Goal: Task Accomplishment & Management: Manage account settings

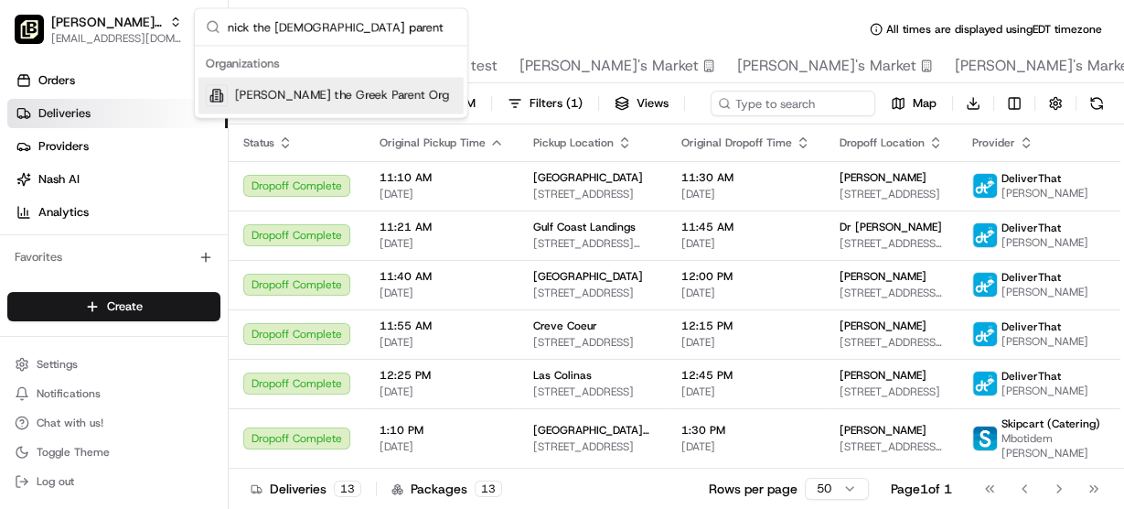
type input "nick the [DEMOGRAPHIC_DATA] parent"
click at [299, 90] on span "[PERSON_NAME] the Greek Parent Org" at bounding box center [342, 95] width 214 height 16
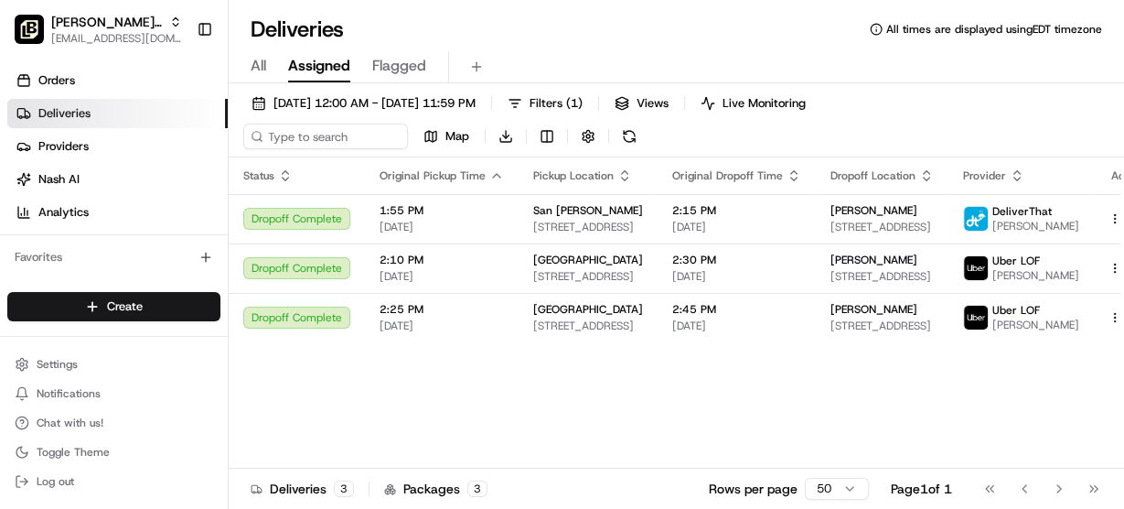
click at [1001, 65] on div "All Assigned Flagged" at bounding box center [677, 67] width 896 height 32
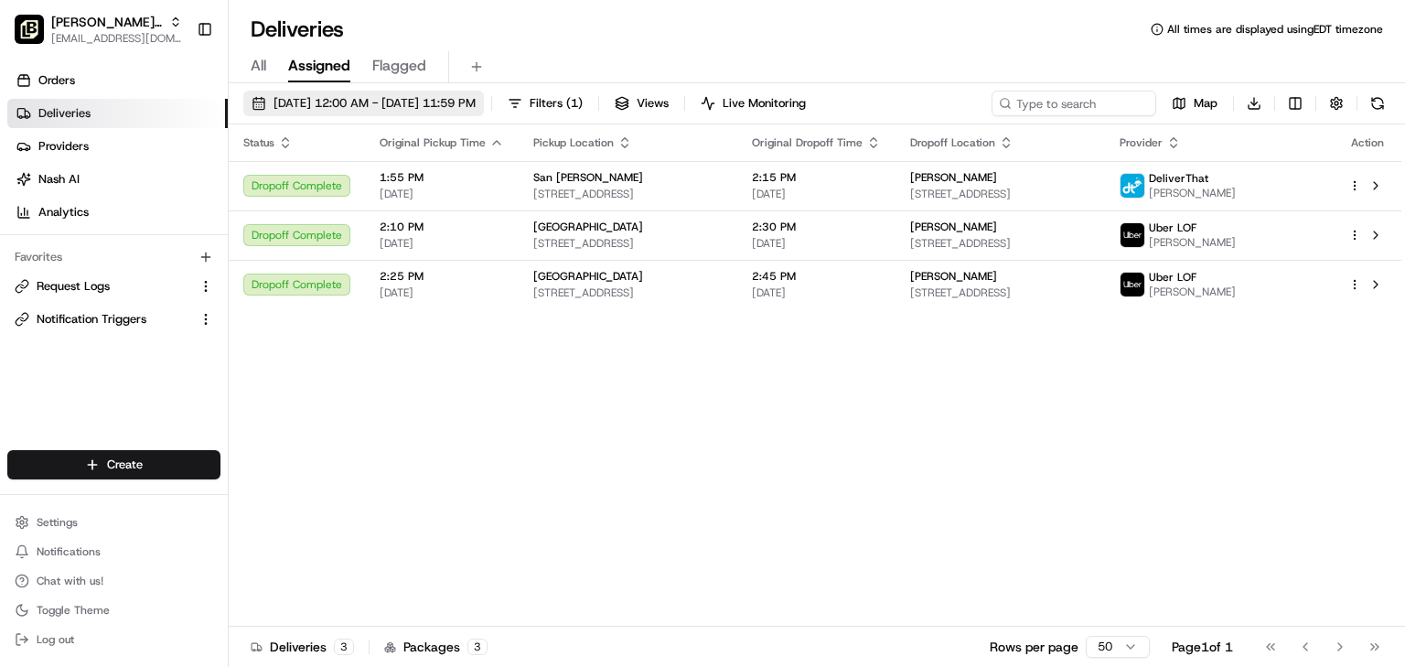
click at [378, 103] on span "[DATE] 12:00 AM - [DATE] 11:59 PM" at bounding box center [375, 103] width 202 height 16
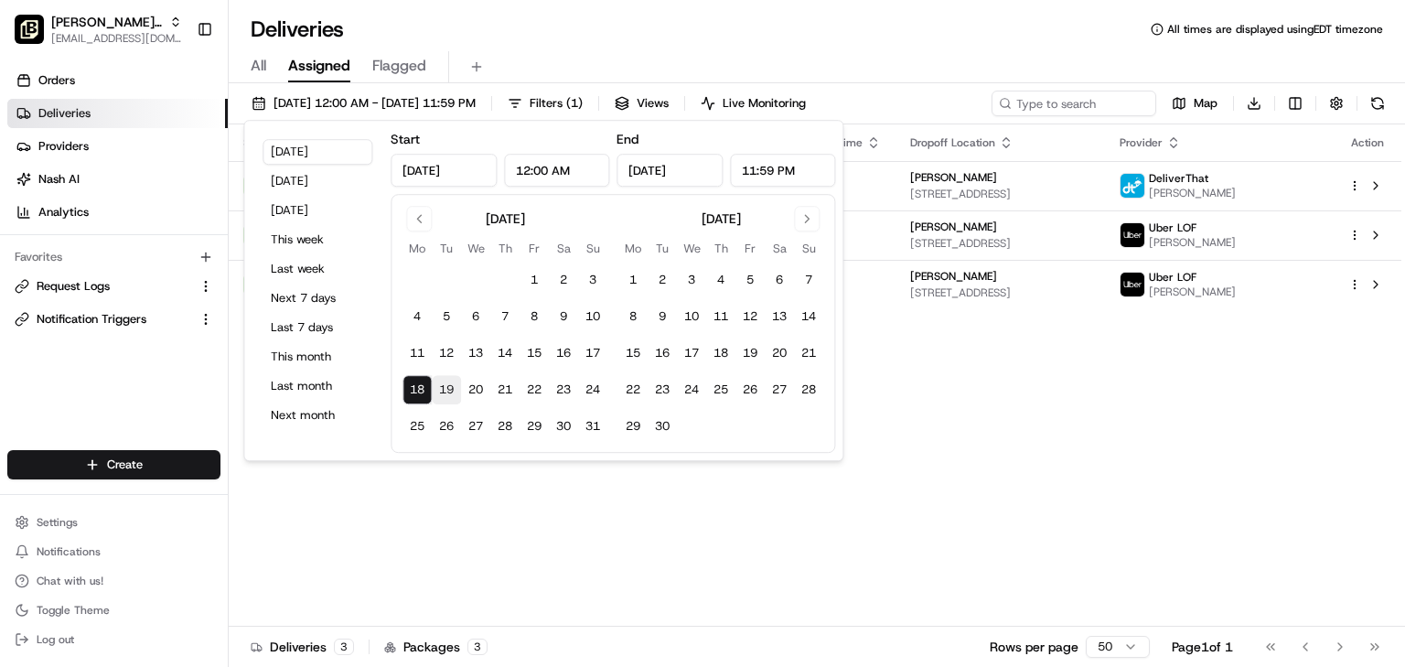
click at [450, 384] on button "19" at bounding box center [446, 389] width 29 height 29
type input "[DATE]"
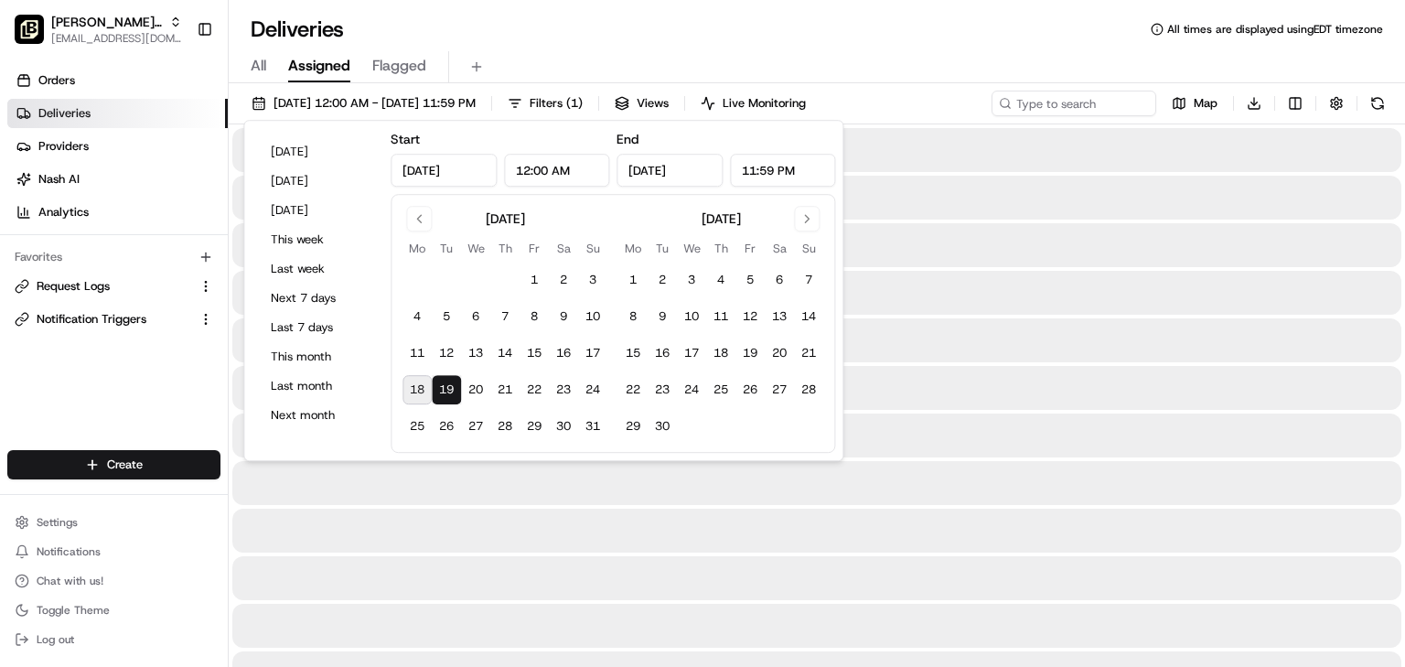
click at [664, 37] on div "Deliveries All times are displayed using EDT timezone" at bounding box center [817, 29] width 1177 height 29
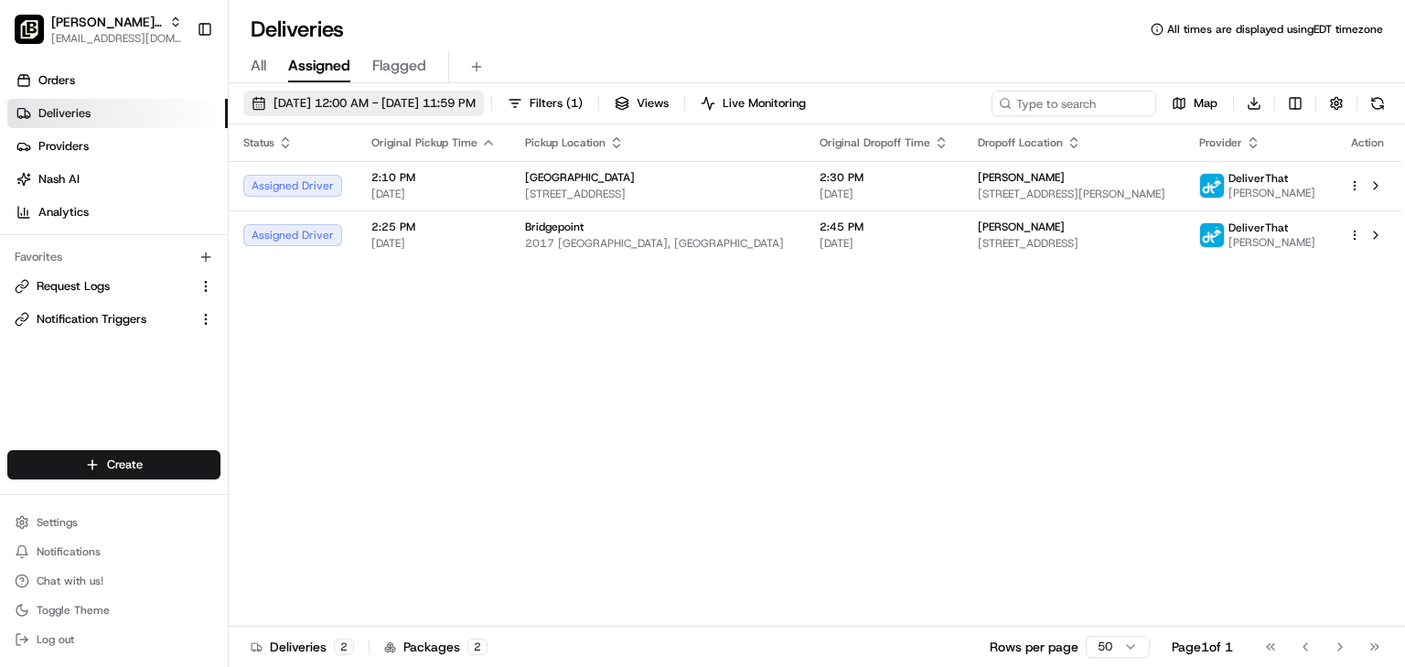
click at [373, 101] on span "[DATE] 12:00 AM - [DATE] 11:59 PM" at bounding box center [375, 103] width 202 height 16
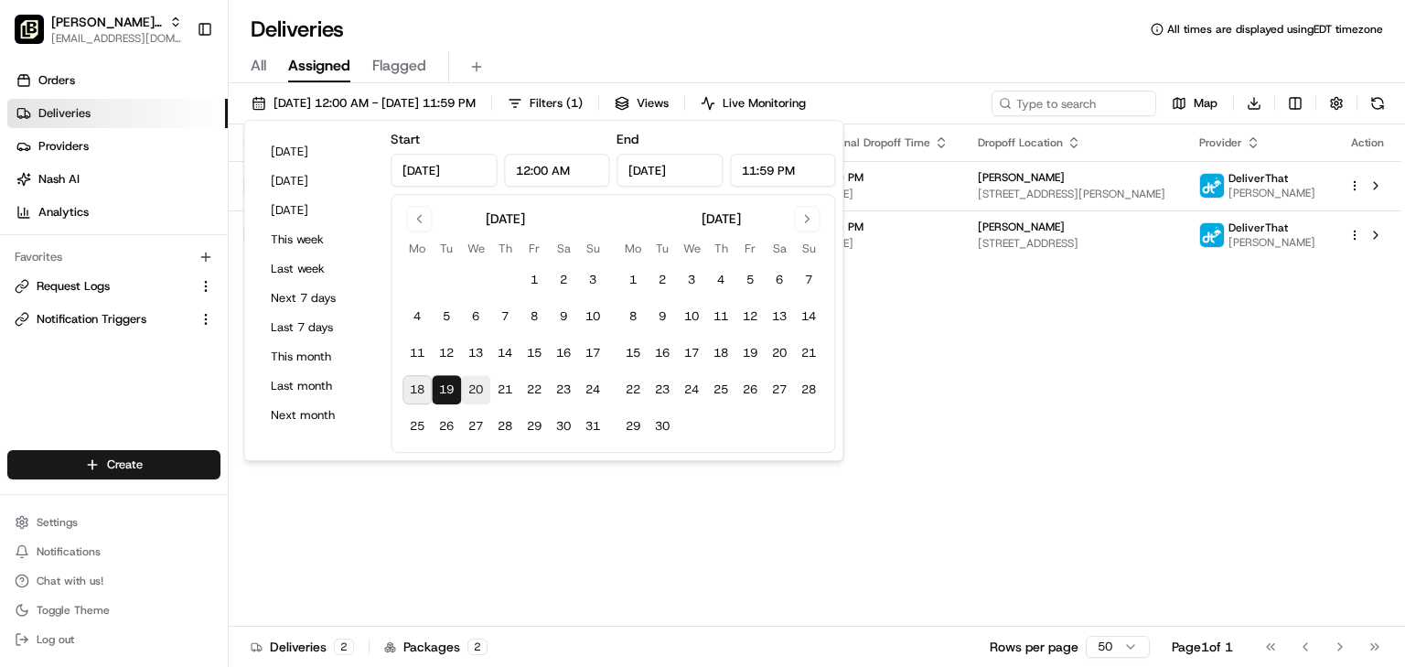
click at [478, 390] on button "20" at bounding box center [475, 389] width 29 height 29
type input "[DATE]"
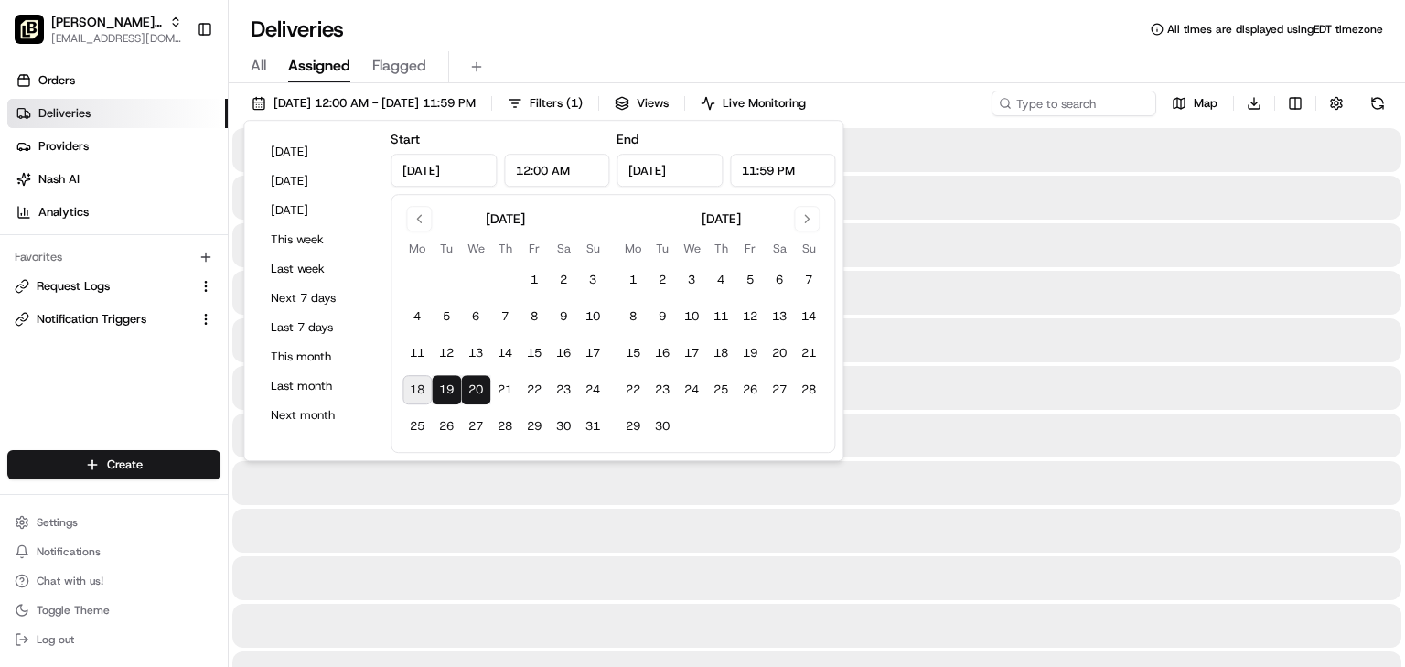
click at [726, 29] on div "Deliveries All times are displayed using EDT timezone" at bounding box center [817, 29] width 1177 height 29
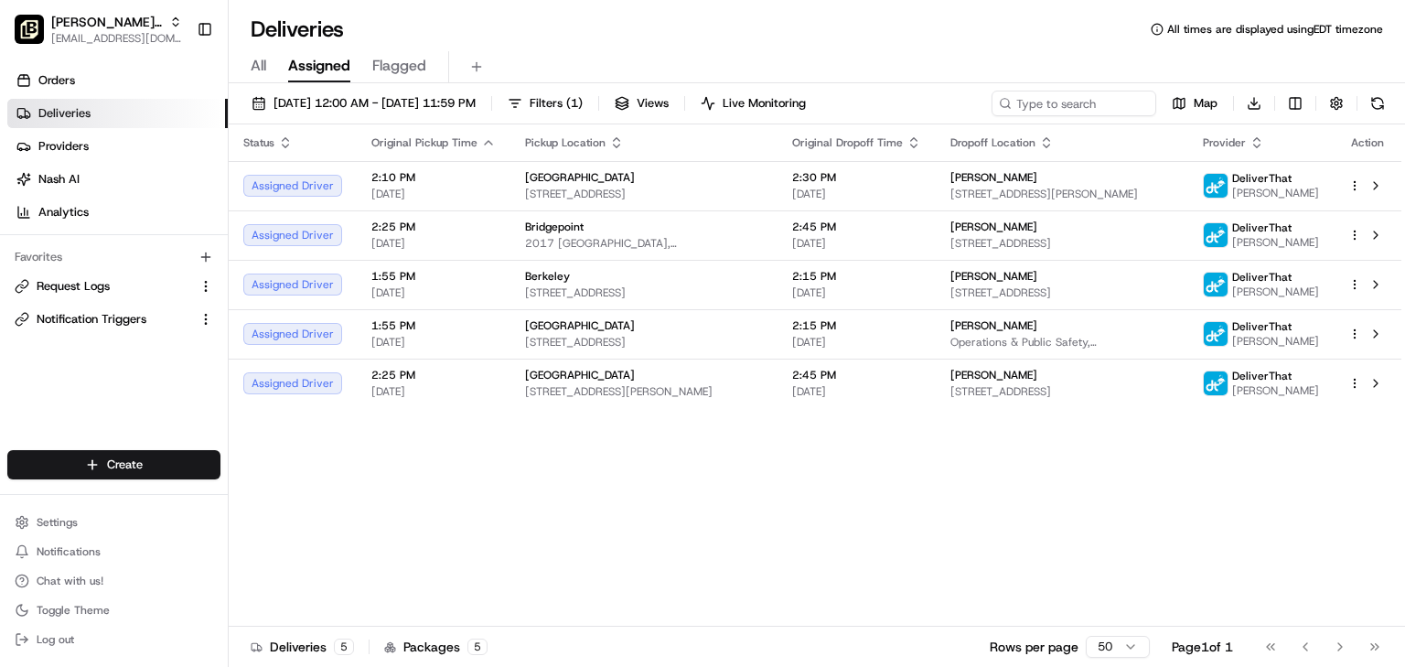
click at [542, 19] on div "Deliveries All times are displayed using EDT timezone" at bounding box center [817, 29] width 1177 height 29
click at [578, 30] on div "Deliveries All times are displayed using EDT timezone" at bounding box center [817, 29] width 1177 height 29
click at [44, 508] on span "Settings" at bounding box center [57, 522] width 41 height 15
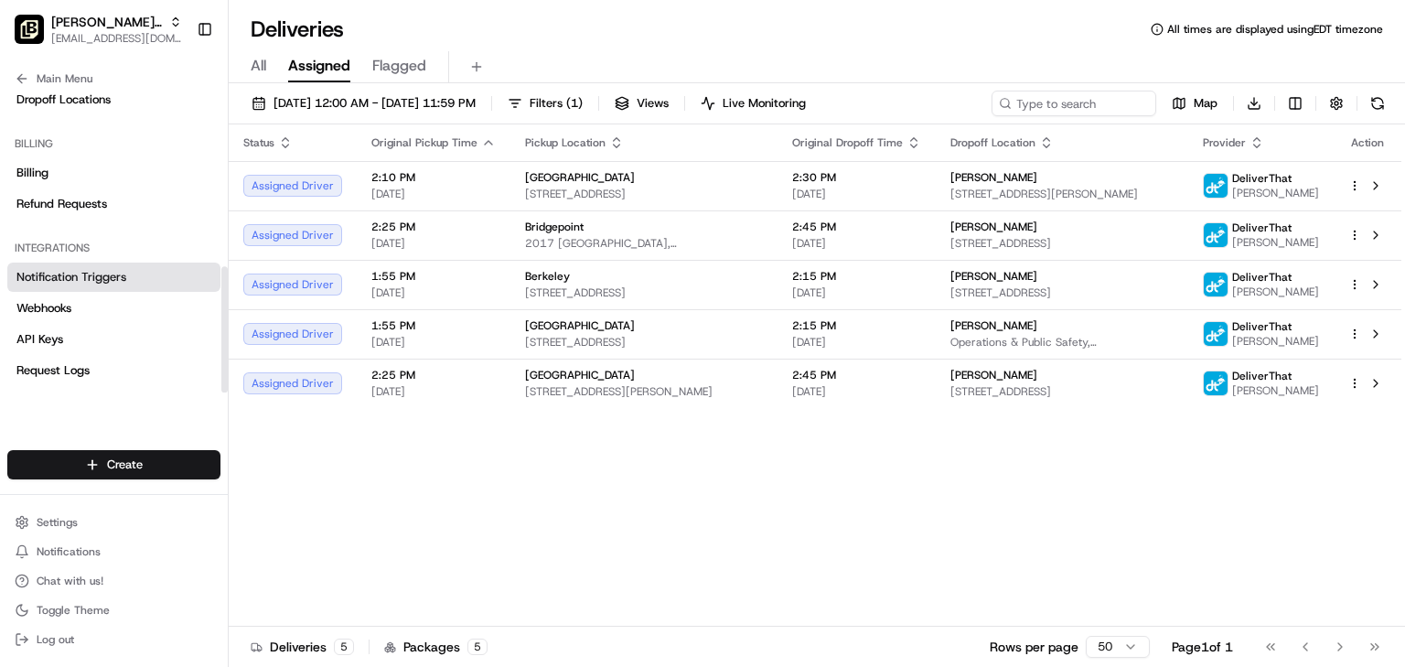
scroll to position [272, 0]
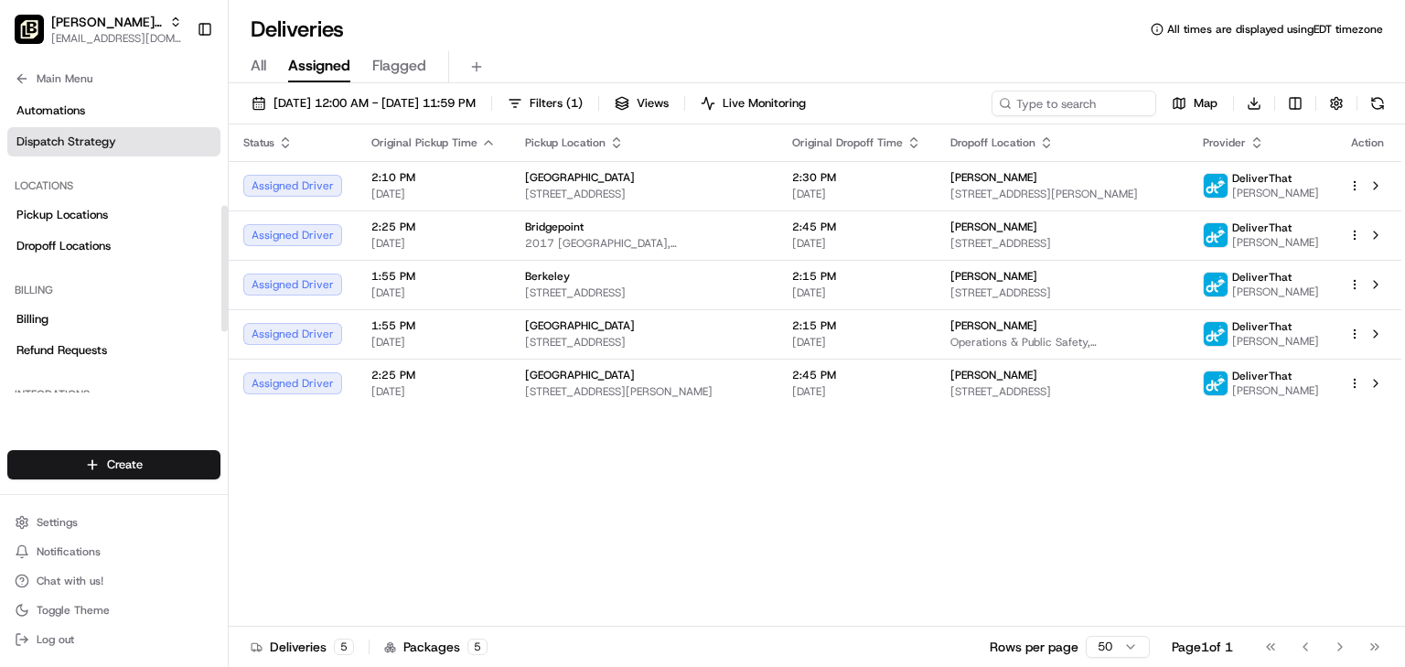
click at [77, 139] on span "Dispatch Strategy" at bounding box center [66, 142] width 100 height 16
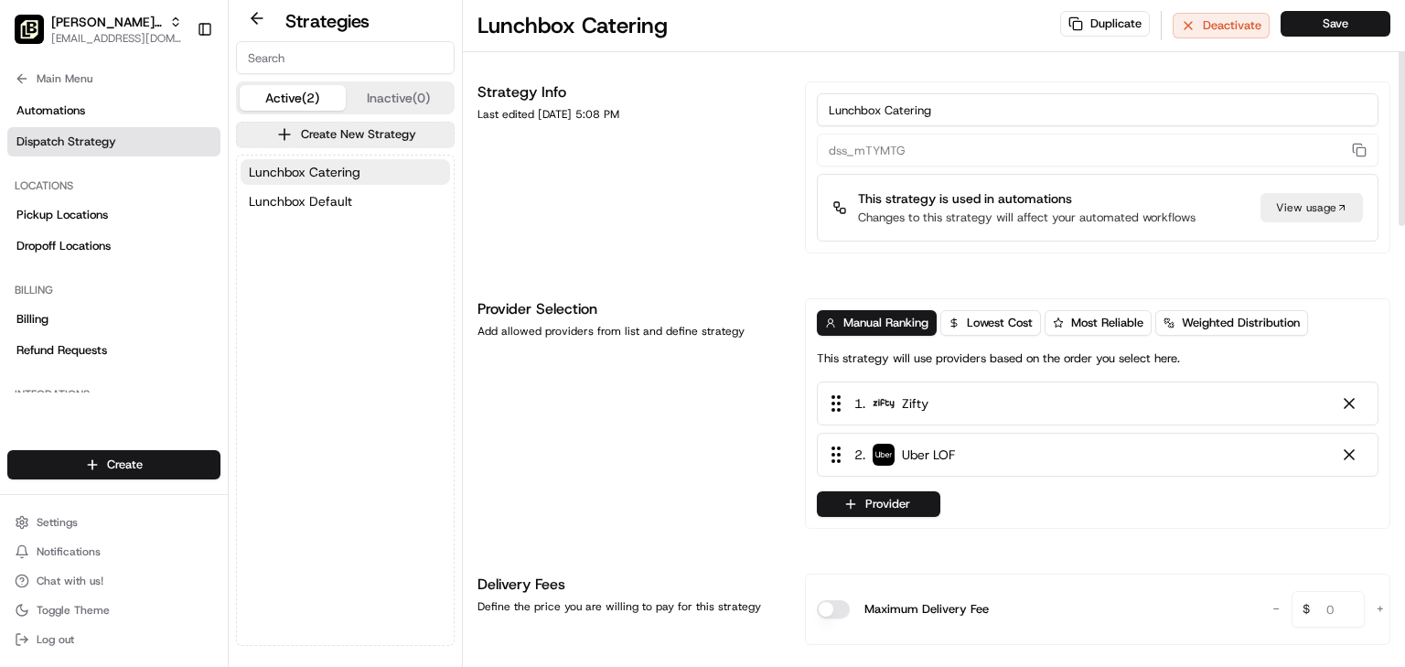
drag, startPoint x: 545, startPoint y: 112, endPoint x: 660, endPoint y: 113, distance: 114.4
click at [660, 113] on div "Last edited [DATE] 5:08 PM" at bounding box center [631, 114] width 306 height 15
click at [537, 123] on div "Strategy Info Last edited [DATE] 5:08 PM" at bounding box center [631, 167] width 306 height 172
drag, startPoint x: 534, startPoint y: 113, endPoint x: 672, endPoint y: 112, distance: 138.2
click at [672, 112] on div "Last edited [DATE] 5:08 PM" at bounding box center [631, 114] width 306 height 15
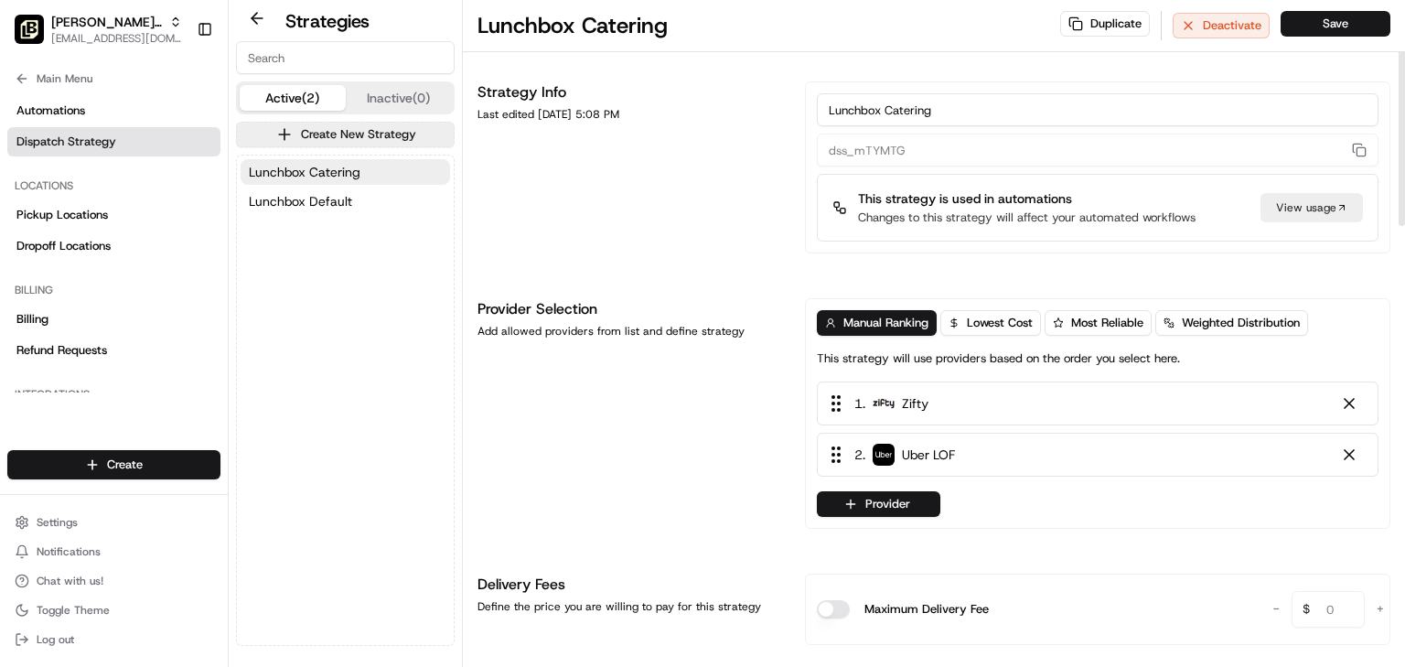
click at [546, 115] on div "Last edited [DATE] 5:08 PM" at bounding box center [631, 114] width 306 height 15
drag, startPoint x: 531, startPoint y: 112, endPoint x: 676, endPoint y: 114, distance: 145.5
click at [676, 114] on div "Last edited [DATE] 5:08 PM" at bounding box center [631, 114] width 306 height 15
click at [579, 172] on div "Strategy Info Last edited [DATE] 5:08 PM" at bounding box center [631, 167] width 306 height 172
click at [53, 74] on span "Main Menu" at bounding box center [65, 78] width 56 height 15
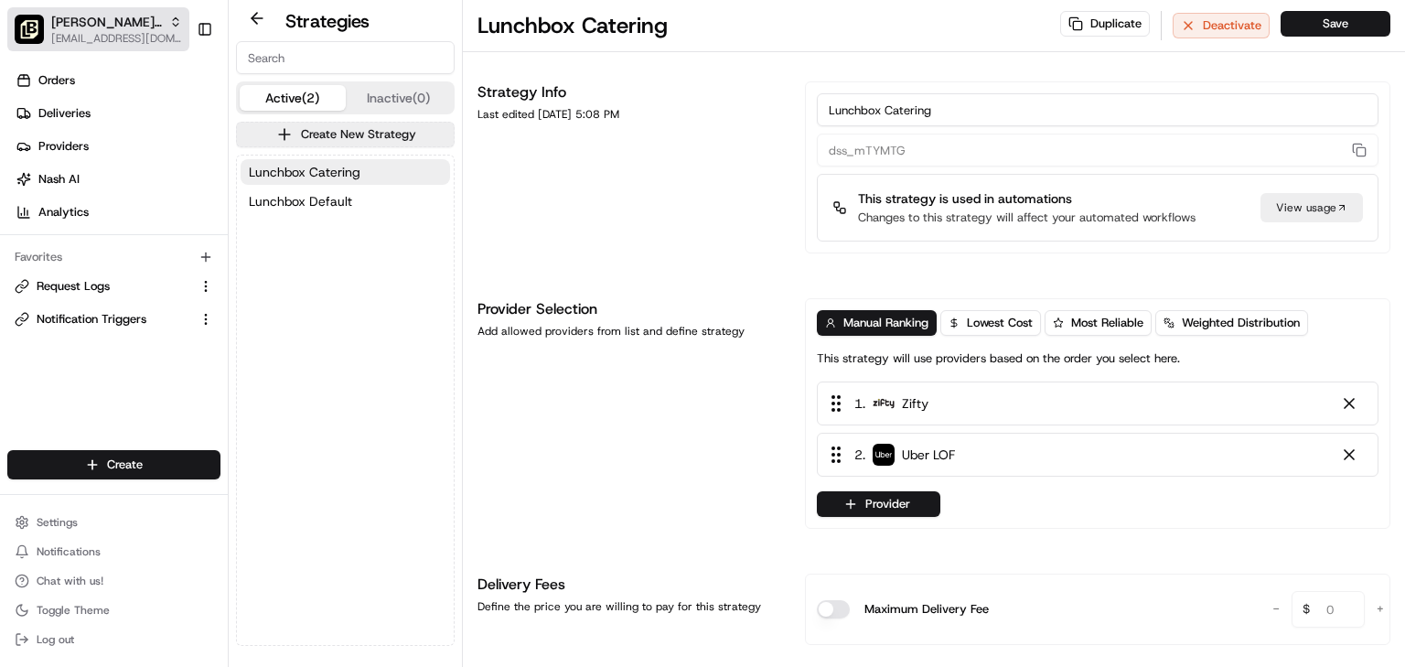
click at [104, 27] on span "[PERSON_NAME] the Greek Parent Org" at bounding box center [106, 22] width 111 height 18
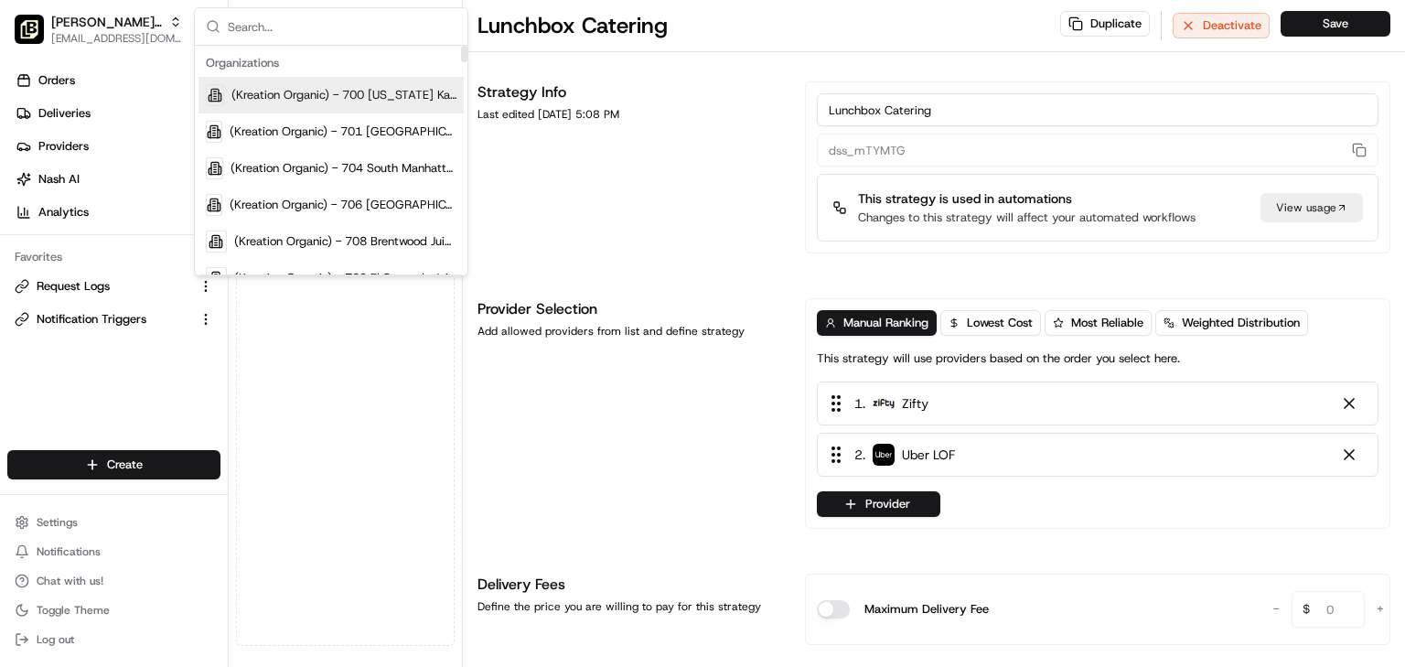
click at [295, 29] on input "text" at bounding box center [342, 26] width 229 height 37
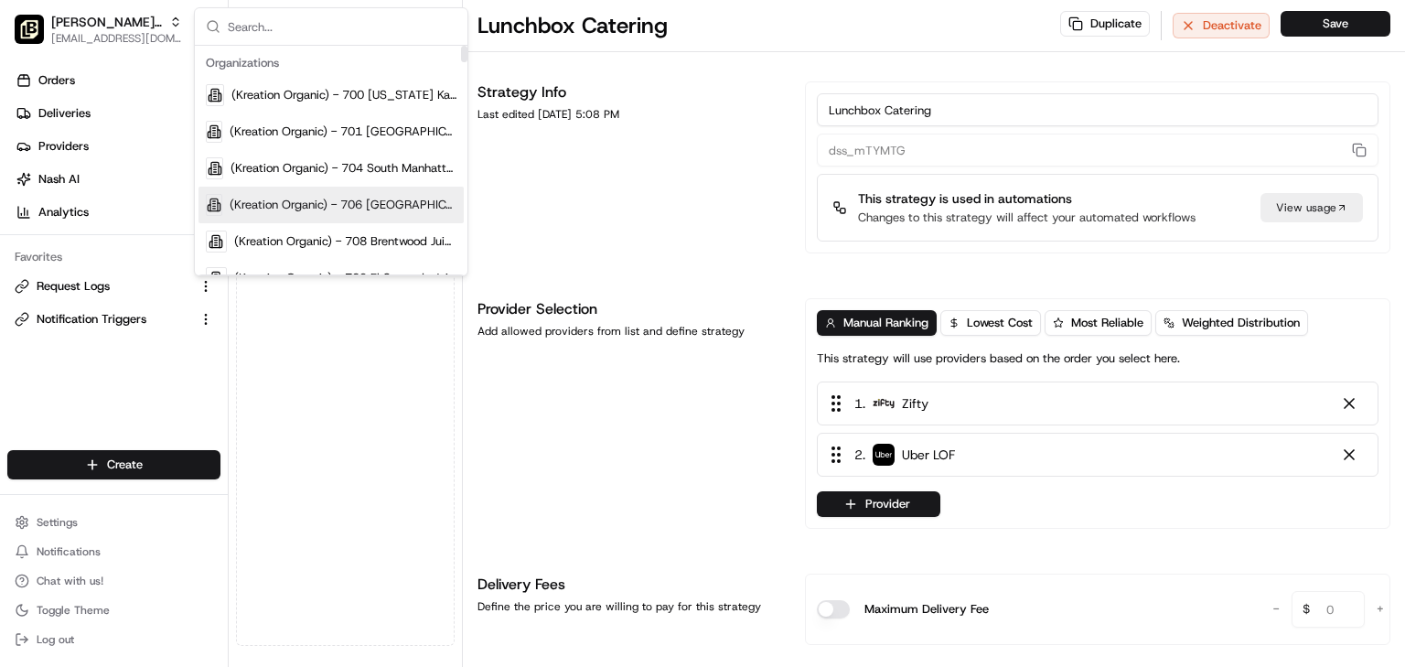
click at [293, 410] on div "Lunchbox Catering Lunchbox Default" at bounding box center [345, 400] width 217 height 489
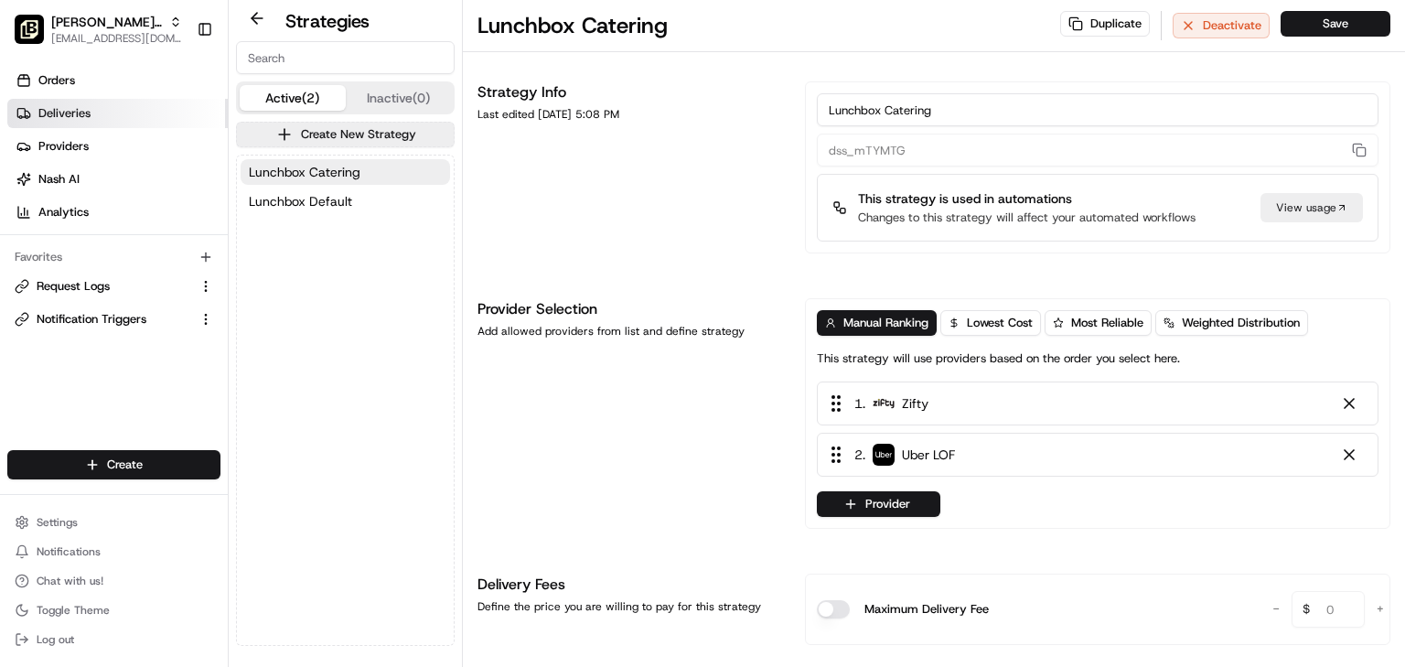
click at [75, 118] on span "Deliveries" at bounding box center [64, 113] width 52 height 16
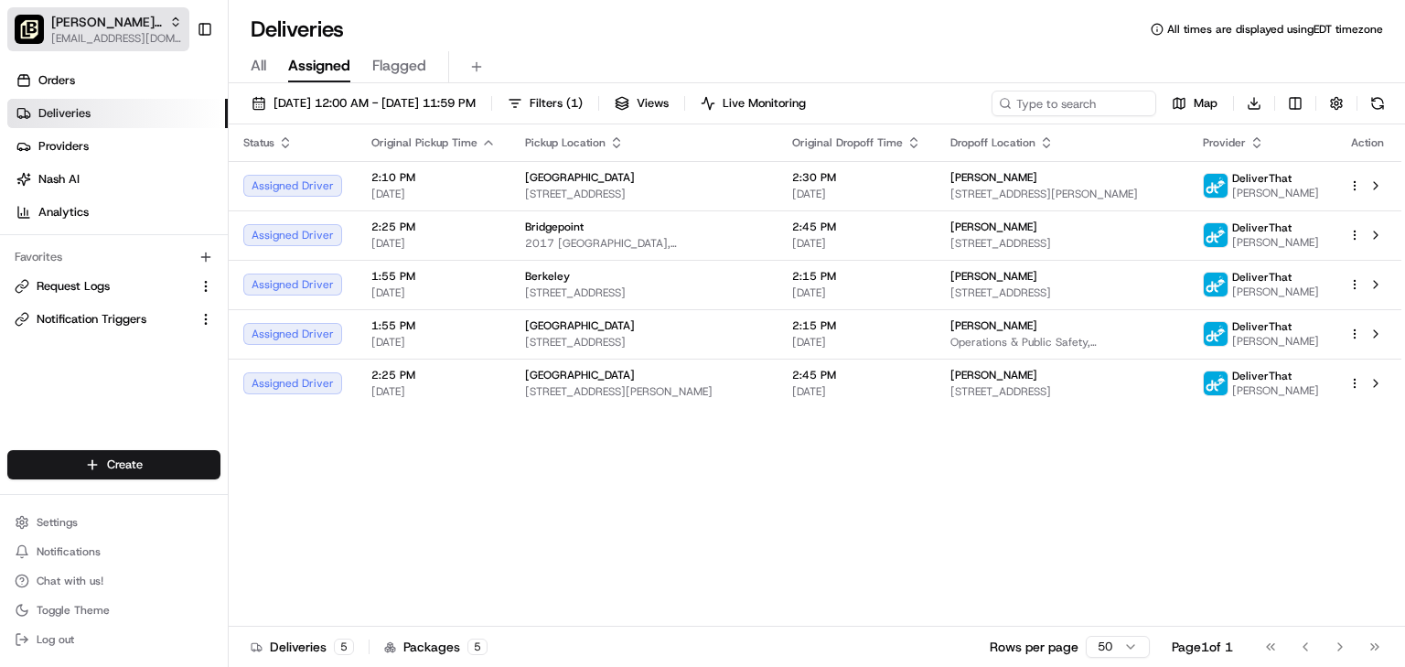
drag, startPoint x: 108, startPoint y: 37, endPoint x: 189, endPoint y: 34, distance: 81.5
click at [107, 37] on span "[EMAIL_ADDRESS][DOMAIN_NAME]" at bounding box center [116, 38] width 131 height 15
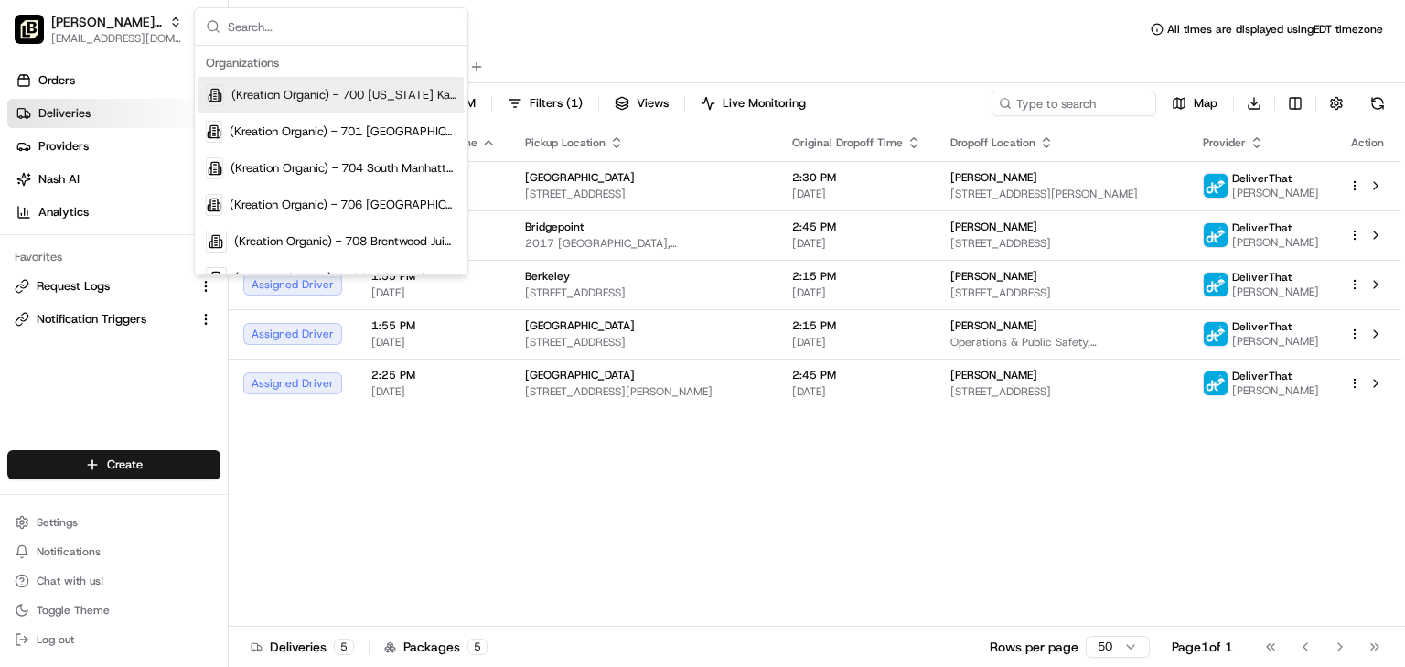
click at [264, 29] on input "text" at bounding box center [342, 26] width 229 height 37
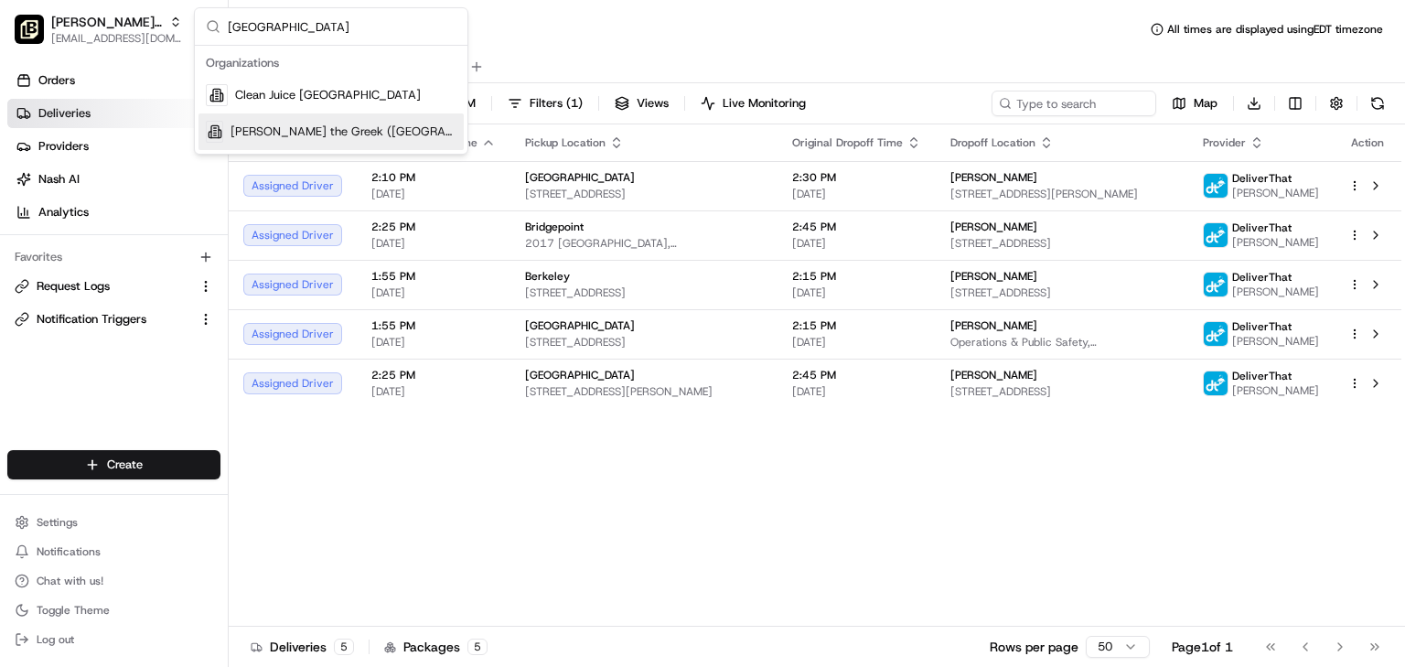
type input "[GEOGRAPHIC_DATA]"
click at [264, 131] on span "[PERSON_NAME] the Greek ([GEOGRAPHIC_DATA])" at bounding box center [344, 132] width 226 height 16
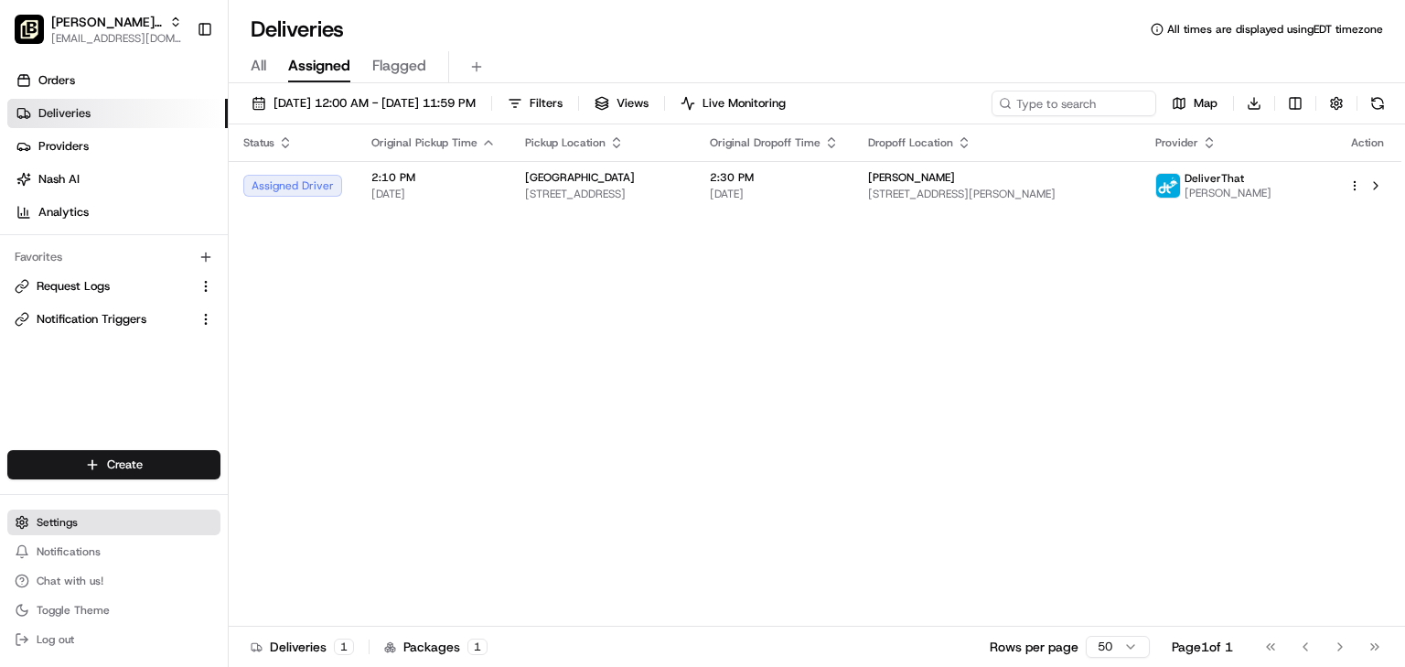
click at [55, 508] on span "Settings" at bounding box center [57, 522] width 41 height 15
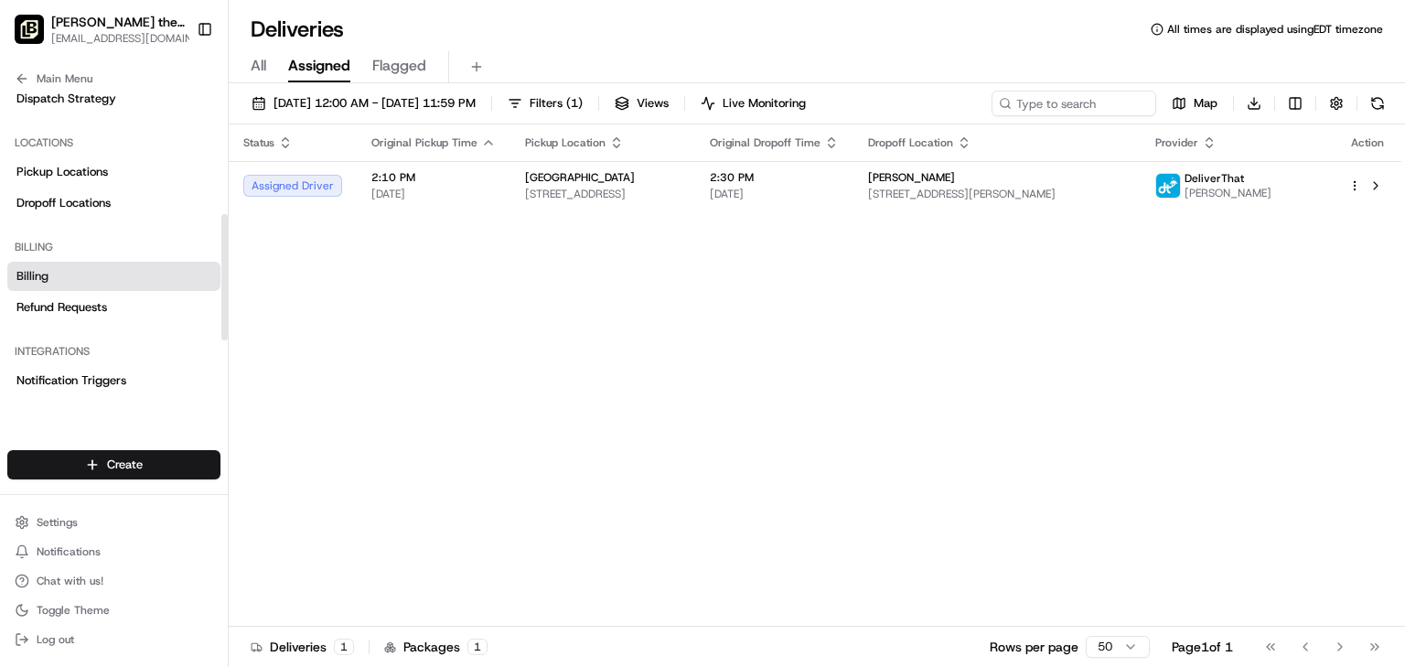
scroll to position [293, 0]
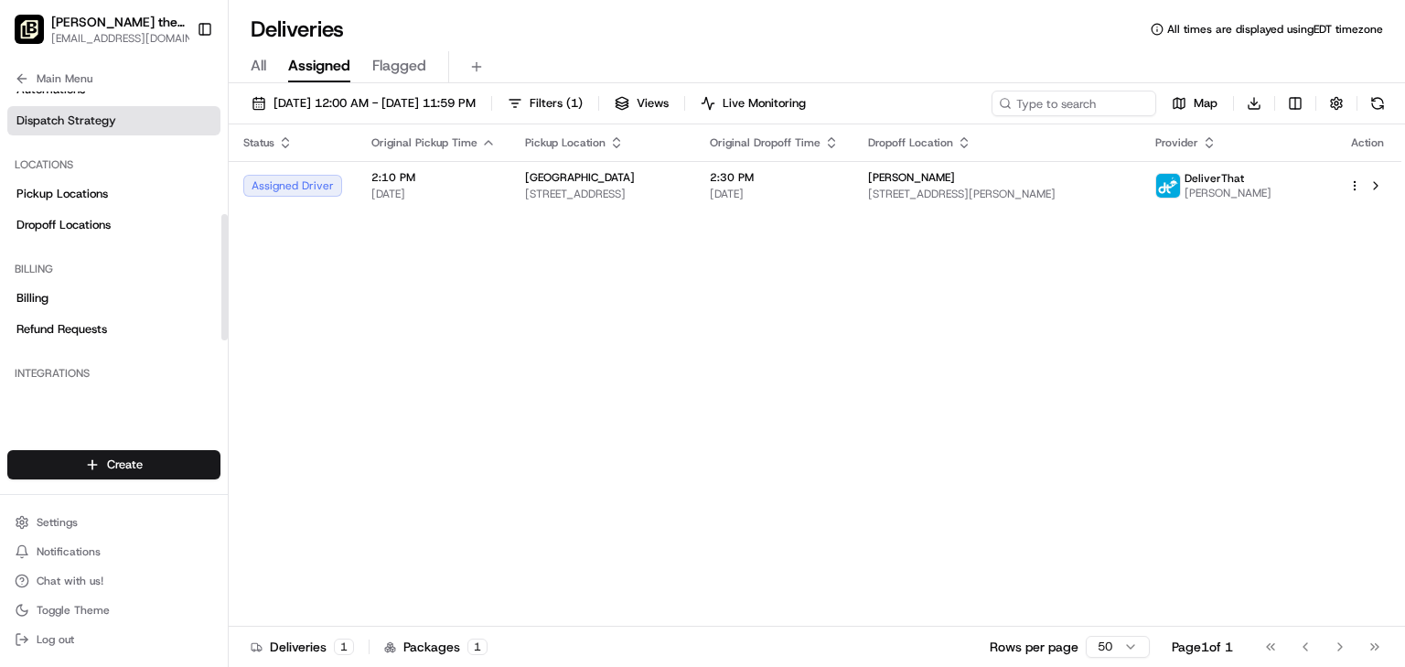
click at [80, 123] on span "Dispatch Strategy" at bounding box center [66, 121] width 100 height 16
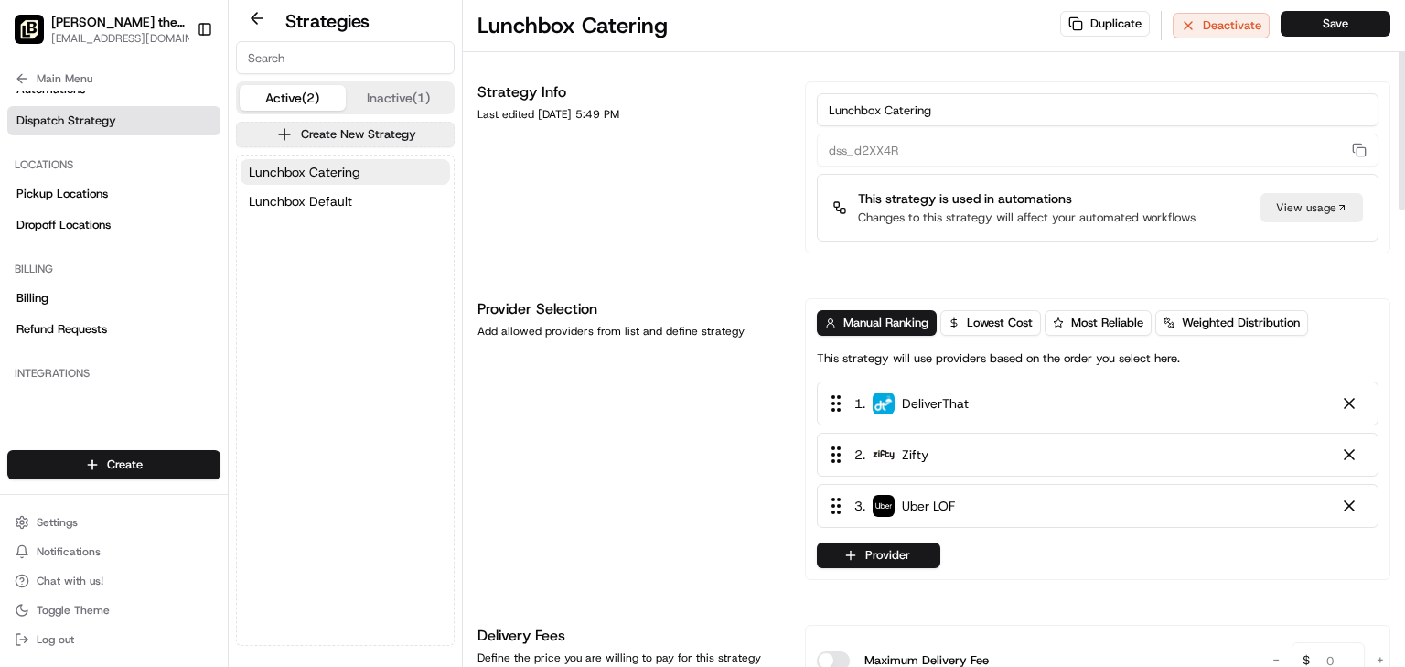
drag, startPoint x: 653, startPoint y: 112, endPoint x: 537, endPoint y: 113, distance: 116.2
click at [537, 113] on div "Last edited [DATE] 5:49 PM" at bounding box center [631, 114] width 306 height 15
click at [260, 16] on button at bounding box center [257, 18] width 42 height 22
